Goal: Task Accomplishment & Management: Manage account settings

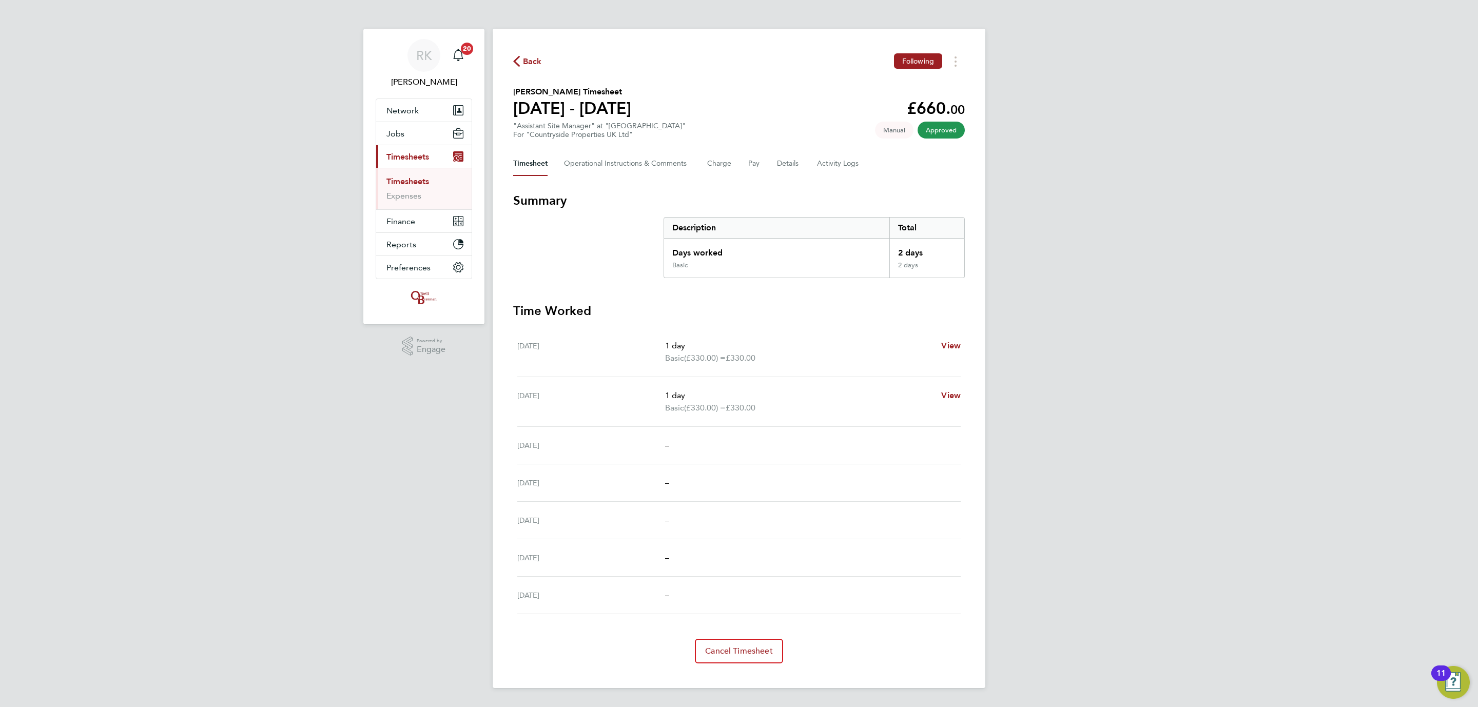
click at [275, 269] on div "RK Reece Kershaw Notifications 20 Applications: Network Team Members Businesses…" at bounding box center [739, 352] width 1478 height 705
click at [223, 312] on div "RK Reece Kershaw Notifications 20 Applications: Network Team Members Businesses…" at bounding box center [739, 352] width 1478 height 705
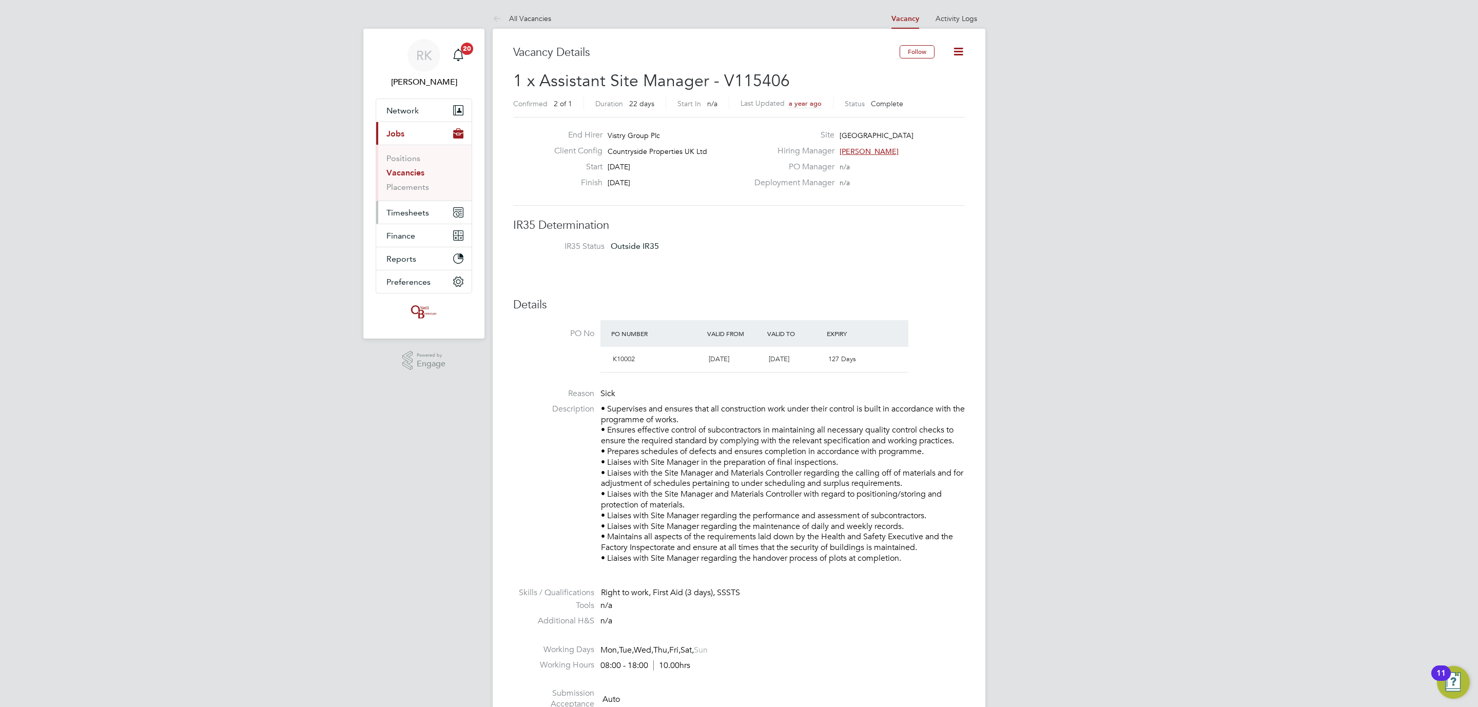
click at [427, 217] on span "Timesheets" at bounding box center [407, 213] width 43 height 10
click at [425, 127] on button "Current page: Jobs" at bounding box center [423, 133] width 95 height 23
click at [413, 154] on span "Timesheets" at bounding box center [407, 157] width 43 height 10
click at [410, 181] on link "Timesheets" at bounding box center [407, 182] width 43 height 10
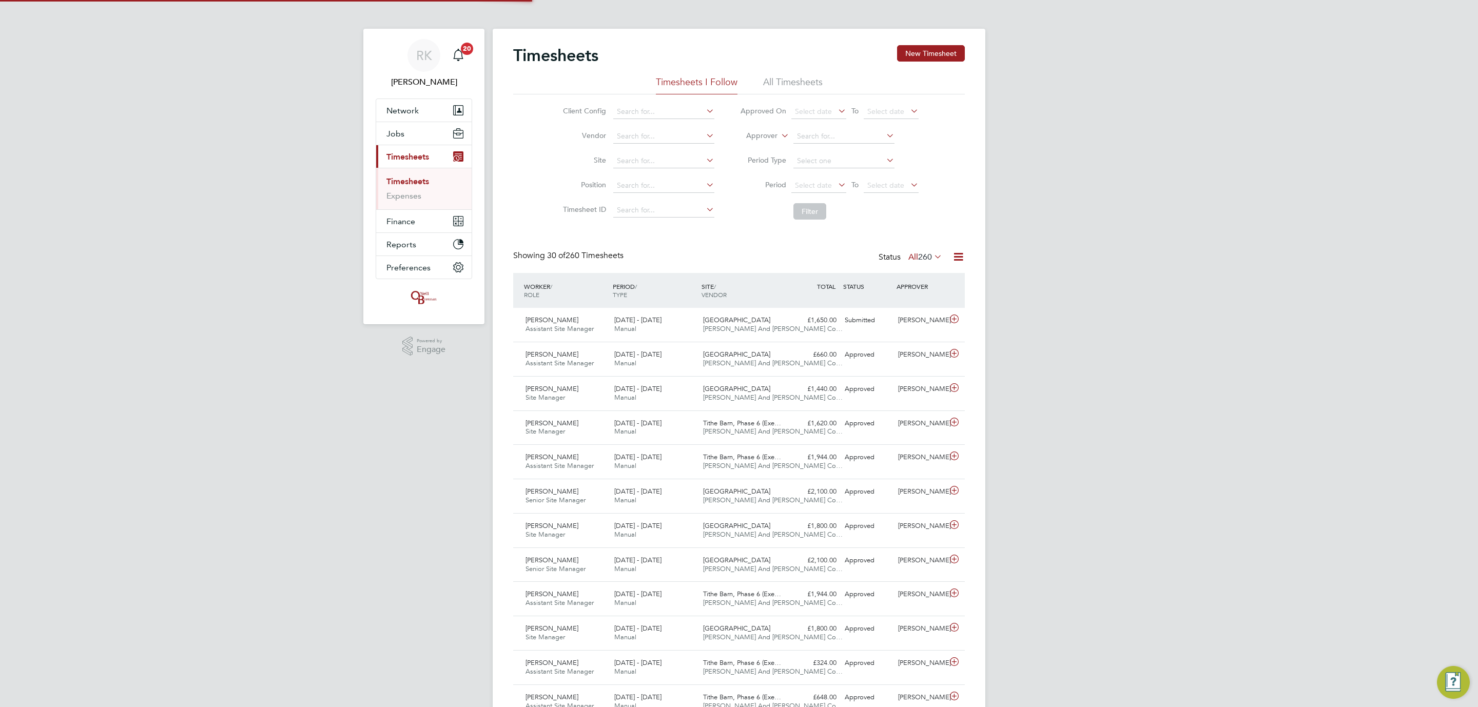
scroll to position [26, 89]
click at [952, 319] on icon at bounding box center [954, 319] width 13 height 8
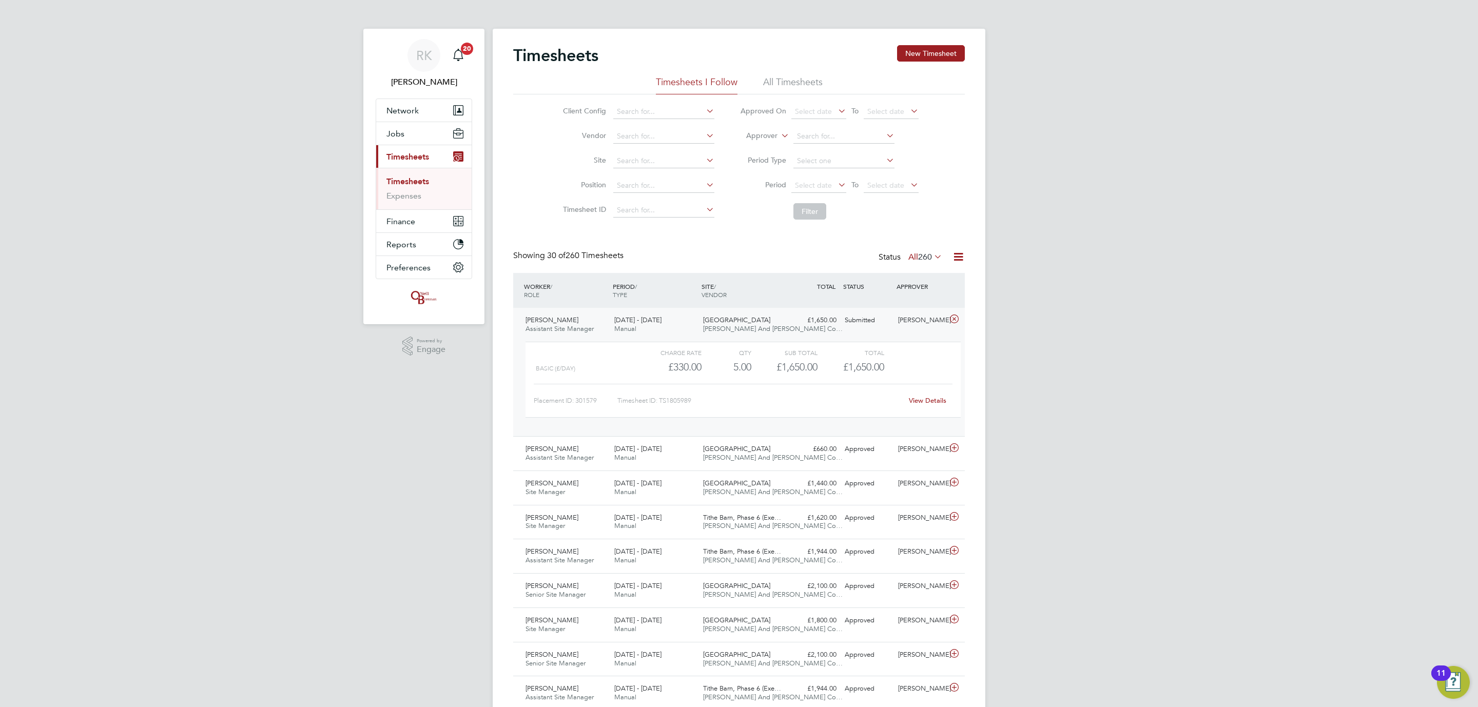
click at [926, 399] on link "View Details" at bounding box center [927, 400] width 37 height 9
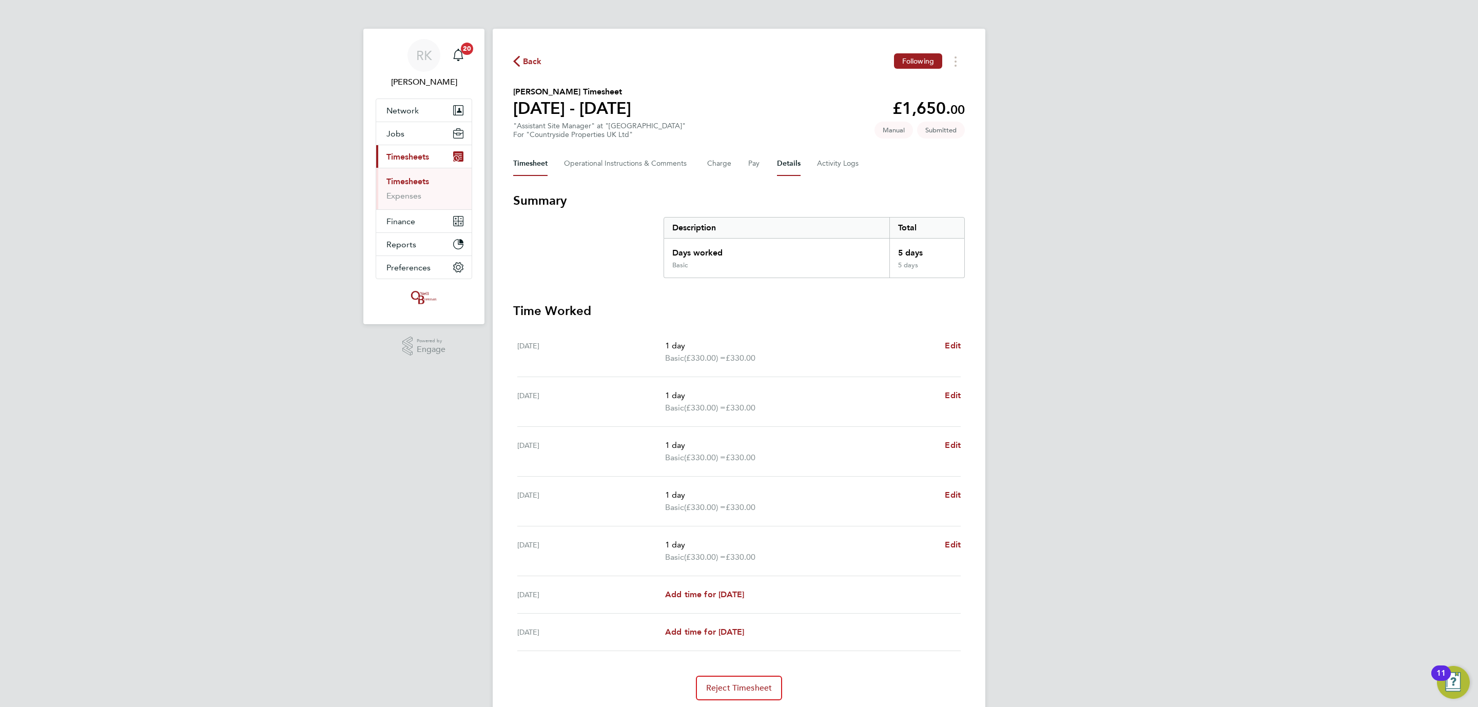
click at [793, 162] on button "Details" at bounding box center [789, 163] width 24 height 25
